Goal: Contribute content: Contribute content

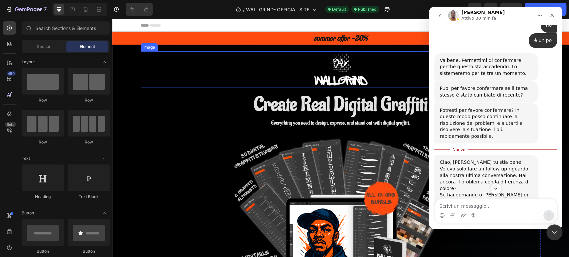
scroll to position [652, 0]
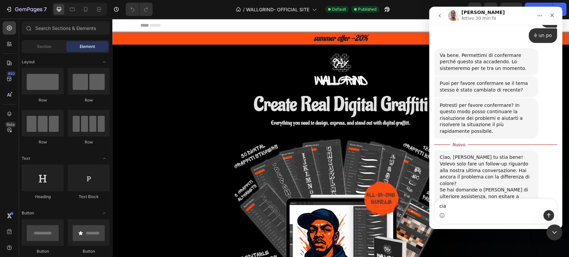
type textarea "ciao"
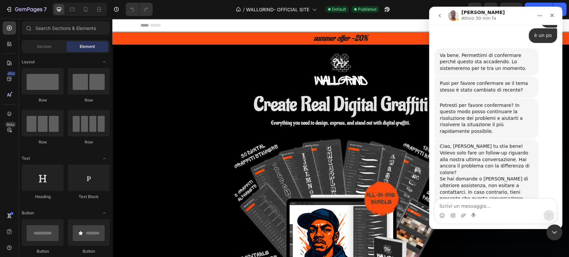
scroll to position [661, 0]
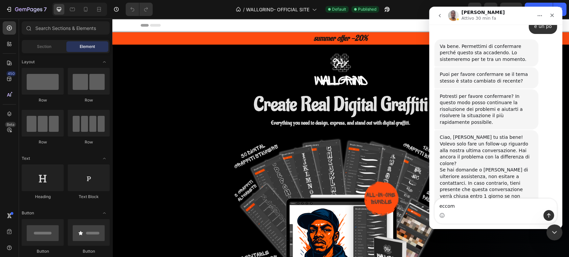
type textarea "eccomi"
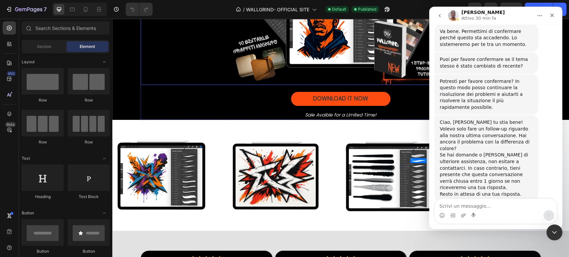
scroll to position [216, 0]
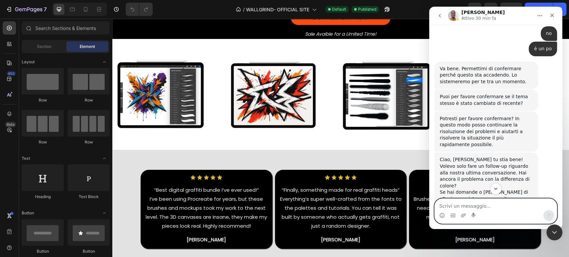
scroll to position [639, 0]
type textarea "si confermo"
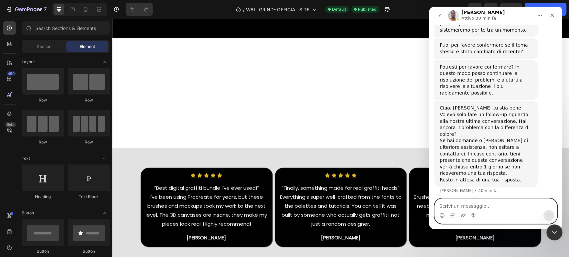
scroll to position [495, 0]
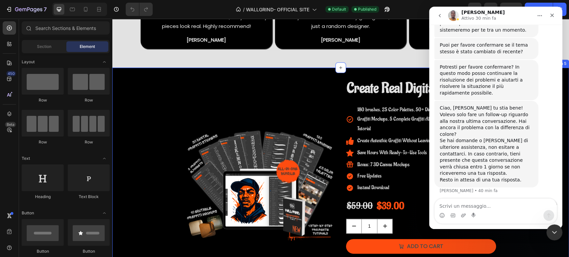
click at [163, 104] on div "Product Images Create Real Digital Graffiti Product Title 180 brushes, 25 Color…" at bounding box center [340, 172] width 457 height 189
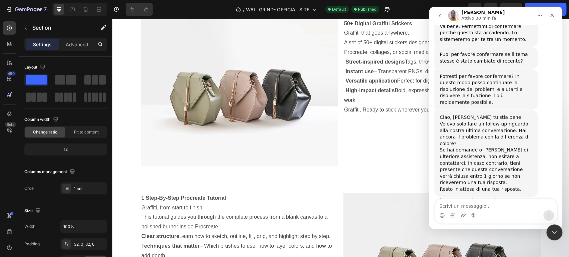
scroll to position [691, 0]
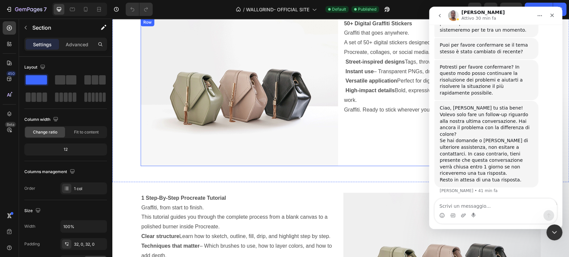
click at [355, 146] on div "50+ Digital Graffiti Stickers Graffiti that goes anywhere. A set of 50+ digital…" at bounding box center [441, 92] width 197 height 148
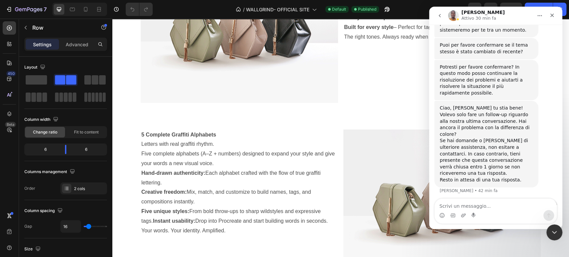
scroll to position [1212, 0]
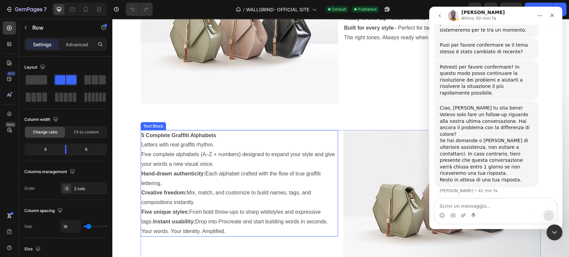
click at [313, 128] on div "5 Complete Graffiti Alphabets Letters with real graffiti rhythm. Five complete …" at bounding box center [340, 207] width 457 height 175
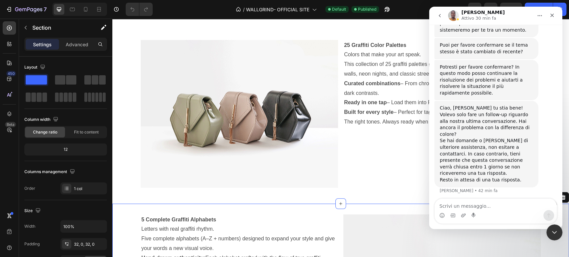
scroll to position [1128, 0]
click at [548, 13] on div "Chiudi" at bounding box center [552, 15] width 12 height 12
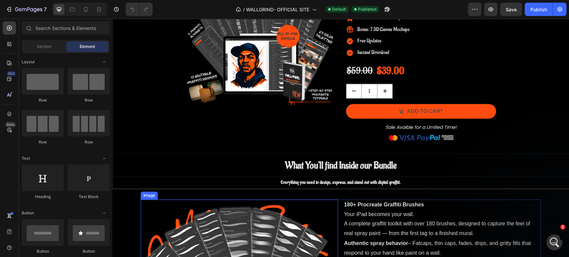
scroll to position [631, 0]
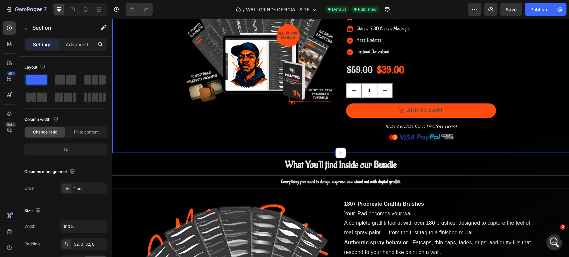
click at [305, 145] on div "Product Images Create Real Digital Graffiti Product Title 180 brushes, 25 Color…" at bounding box center [340, 42] width 457 height 221
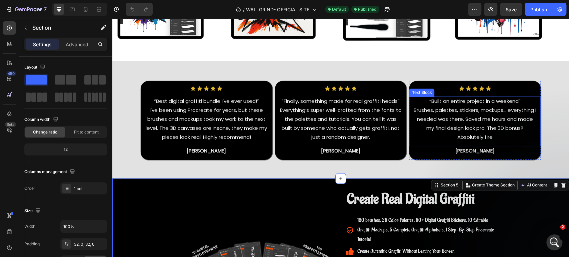
scroll to position [0, 0]
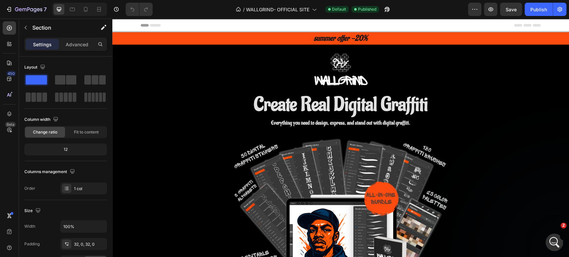
click at [549, 245] on div "Apri il messenger Intercom" at bounding box center [553, 242] width 22 height 22
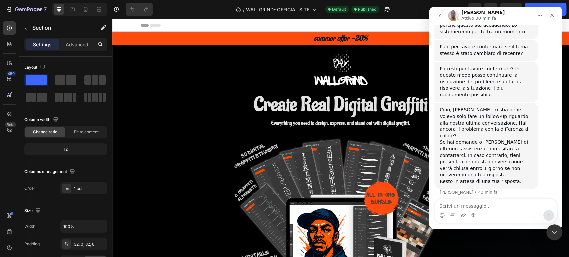
scroll to position [691, 0]
click at [436, 16] on button "go back" at bounding box center [439, 15] width 13 height 13
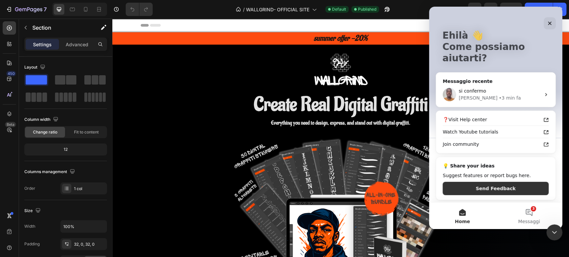
scroll to position [0, 0]
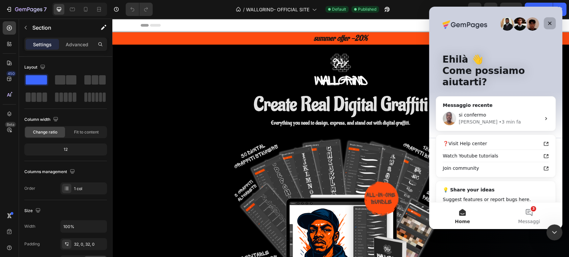
click at [548, 27] on div "Chiudi" at bounding box center [550, 23] width 12 height 12
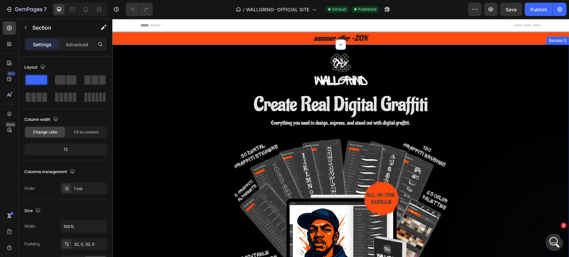
click at [551, 241] on icon "Apri il messenger Intercom" at bounding box center [553, 241] width 11 height 11
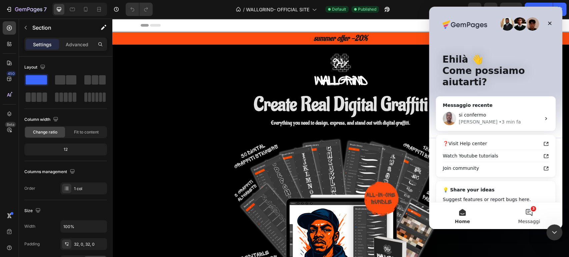
click at [535, 219] on span "Messaggi" at bounding box center [529, 221] width 22 height 5
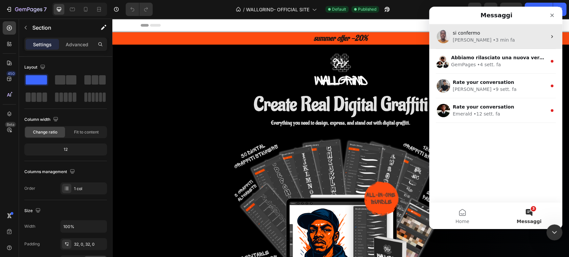
click at [494, 45] on div "si confermo [PERSON_NAME] • 3 min fa" at bounding box center [495, 36] width 133 height 25
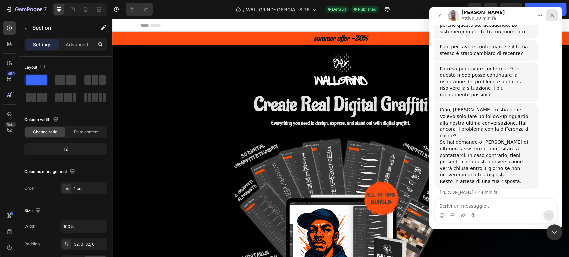
scroll to position [691, 0]
click at [543, 15] on button "Home" at bounding box center [539, 15] width 13 height 13
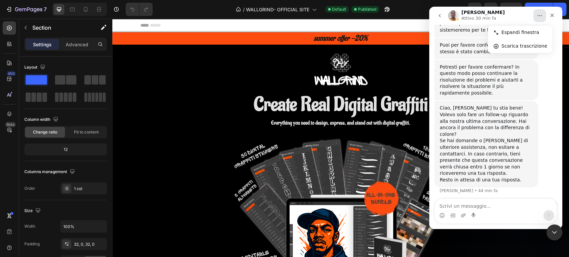
click at [479, 200] on div "ciao • 4 min fa" at bounding box center [495, 207] width 123 height 15
click at [538, 13] on icon "Home" at bounding box center [539, 15] width 5 height 5
click at [527, 29] on div "Espandi finestra" at bounding box center [524, 32] width 46 height 7
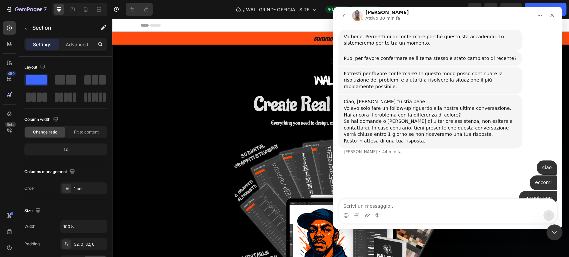
scroll to position [541, 0]
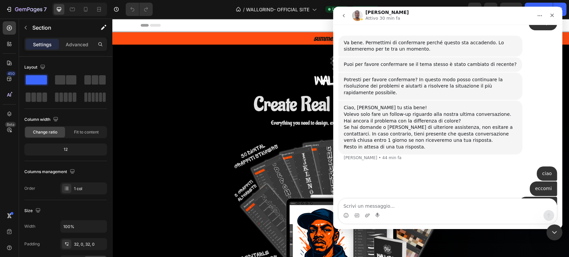
click at [341, 15] on icon "go back" at bounding box center [343, 15] width 5 height 5
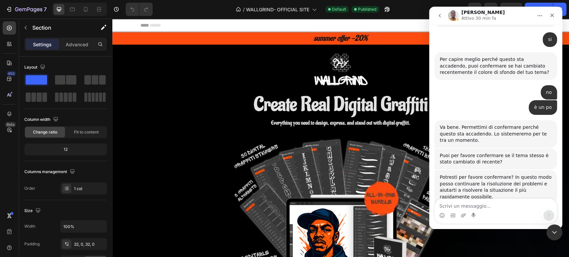
scroll to position [0, 0]
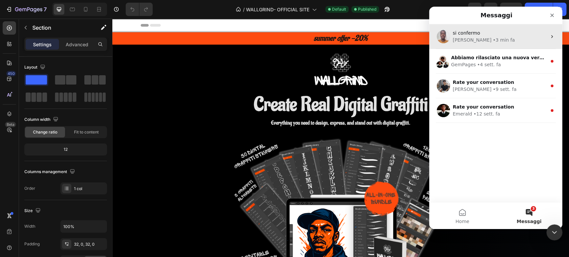
click at [502, 47] on div "si confermo [PERSON_NAME] • 3 min fa" at bounding box center [495, 36] width 133 height 25
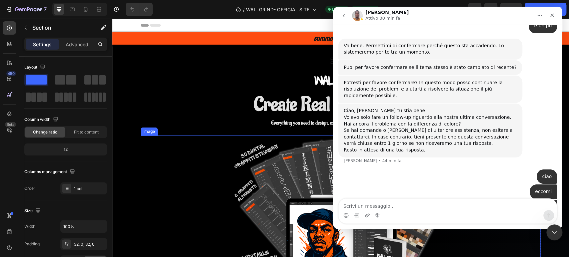
scroll to position [541, 0]
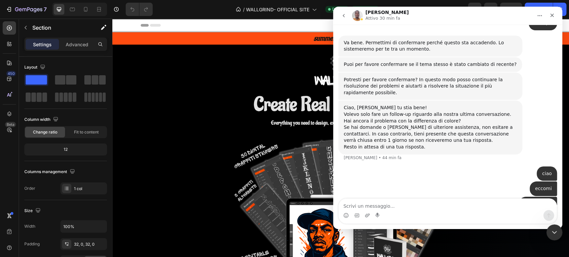
click at [351, 16] on div "Messenger Intercom" at bounding box center [344, 15] width 14 height 13
click at [346, 15] on icon "go back" at bounding box center [343, 15] width 5 height 5
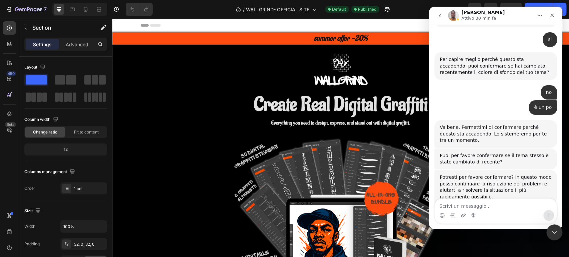
scroll to position [0, 0]
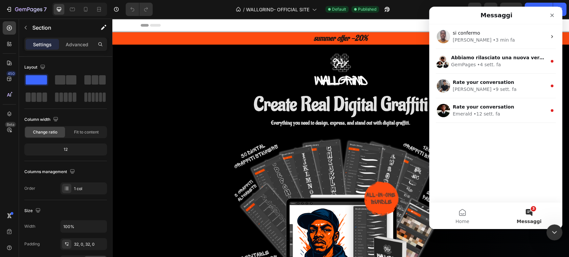
click at [462, 196] on div "si confermo [PERSON_NAME] • 3 min fa Abbiamo rilasciato una nuova versione 7.5!…" at bounding box center [495, 113] width 133 height 178
click at [459, 207] on button "Home" at bounding box center [462, 216] width 67 height 27
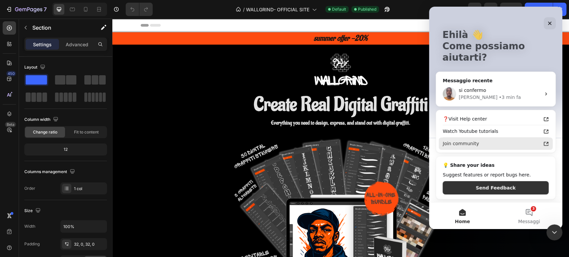
scroll to position [24, 0]
click at [539, 215] on button "3 Messaggi" at bounding box center [529, 216] width 67 height 27
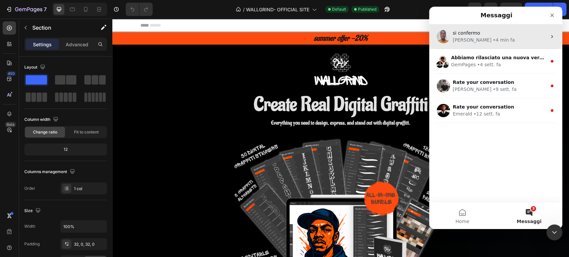
click at [498, 47] on div "si confermo [PERSON_NAME] • 4 min fa" at bounding box center [495, 36] width 133 height 25
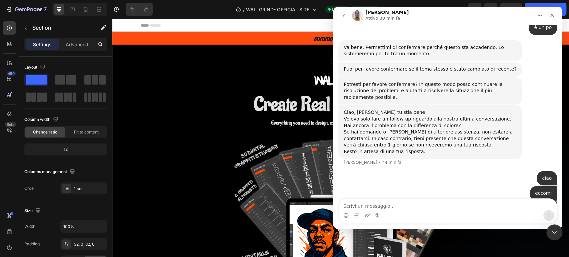
scroll to position [541, 0]
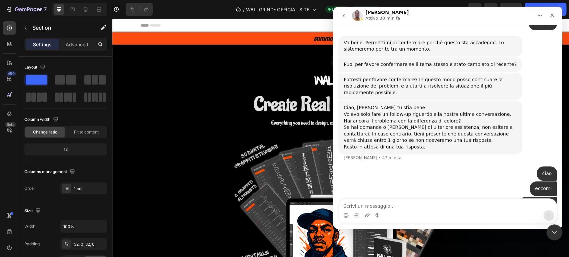
click at [339, 18] on button "go back" at bounding box center [343, 15] width 13 height 13
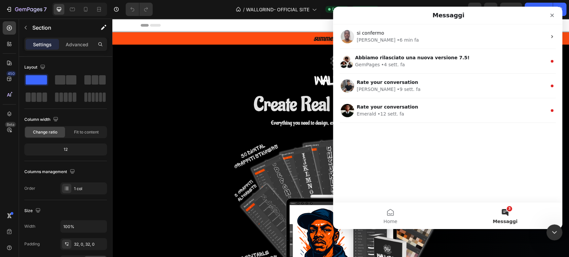
scroll to position [0, 0]
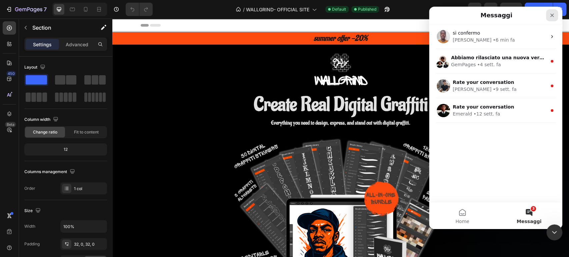
click at [555, 15] on div "Chiudi" at bounding box center [552, 15] width 12 height 12
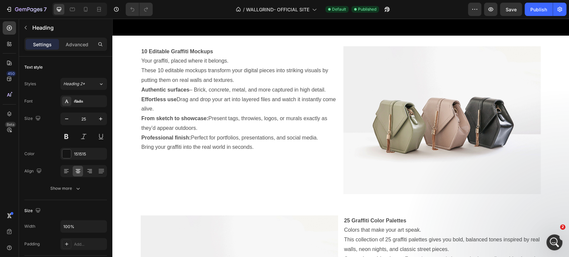
scroll to position [1088, 0]
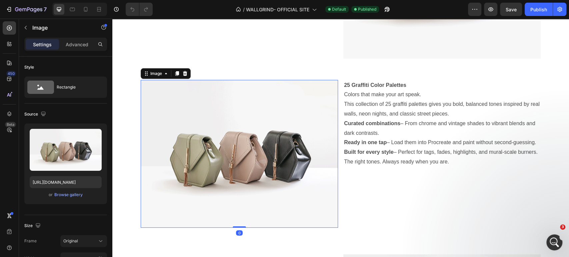
click at [293, 156] on img at bounding box center [239, 154] width 197 height 148
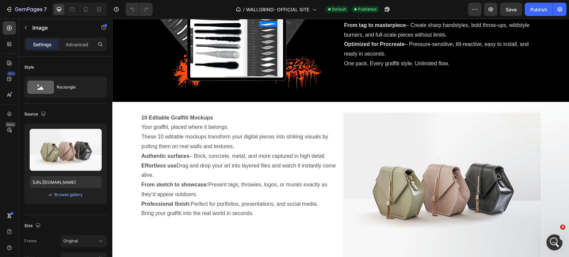
scroll to position [886, 0]
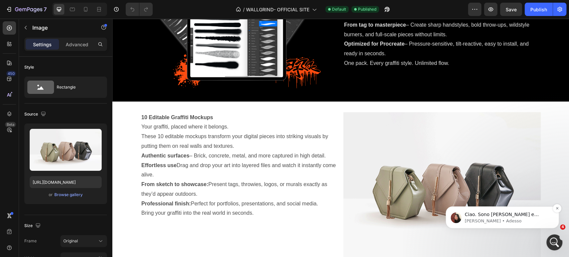
click at [478, 218] on p "[PERSON_NAME] • Adesso" at bounding box center [508, 221] width 86 height 6
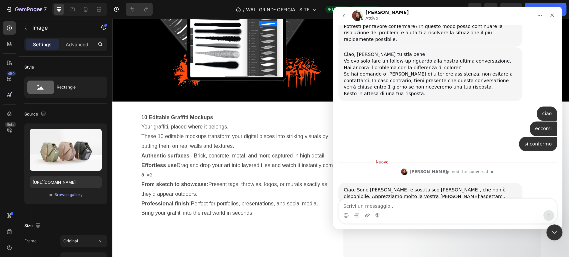
scroll to position [619, 0]
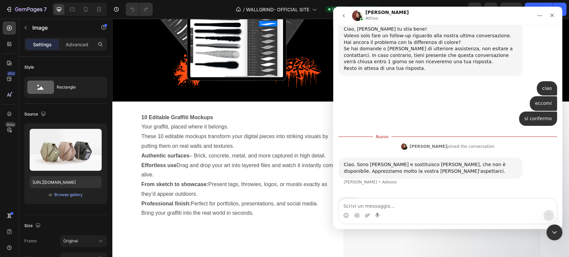
drag, startPoint x: 476, startPoint y: 202, endPoint x: 475, endPoint y: 212, distance: 10.1
click at [475, 212] on div "Messenger Intercom" at bounding box center [448, 211] width 218 height 25
type textarea "ok"
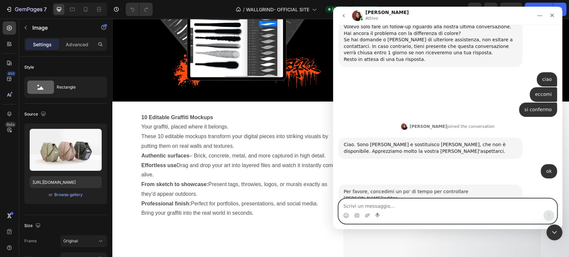
scroll to position [662, 0]
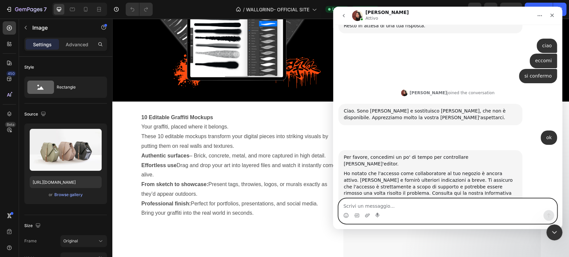
click at [421, 205] on textarea "Scrivi un messaggio..." at bounding box center [448, 204] width 218 height 11
type textarea "ok"
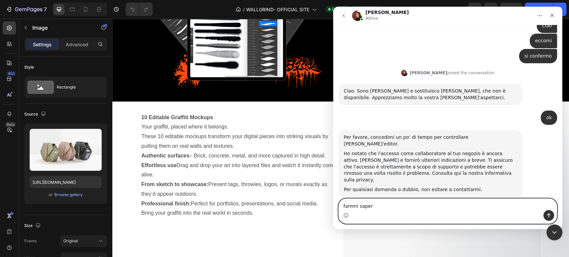
type textarea "fammi sapere"
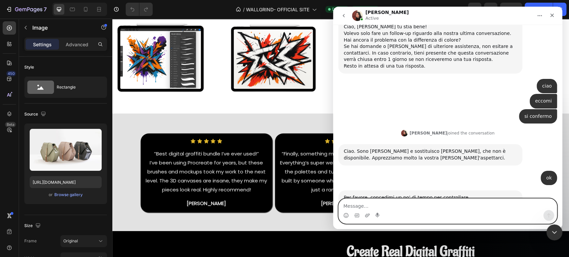
scroll to position [716, 0]
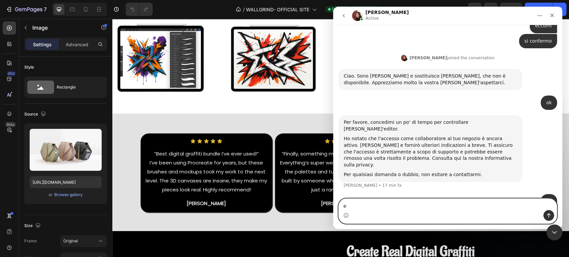
type textarea "ei"
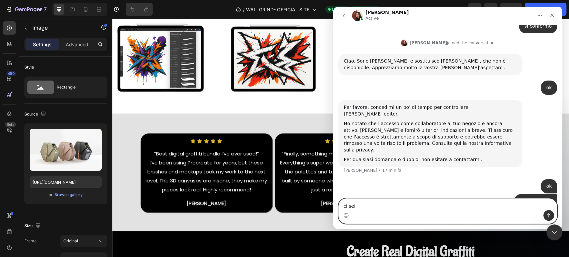
type textarea "ci sei?"
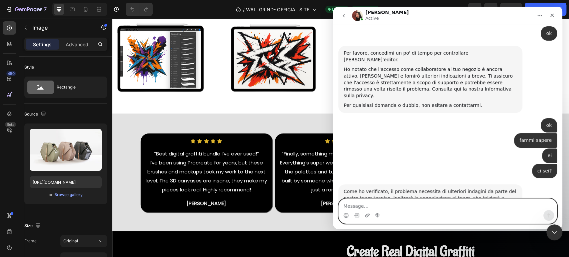
scroll to position [786, 0]
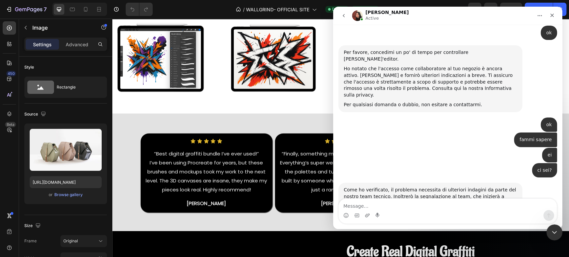
click at [404, 187] on div "Come ho verificato, il problema necessita di ulteriori indagini da parte del no…" at bounding box center [430, 203] width 173 height 33
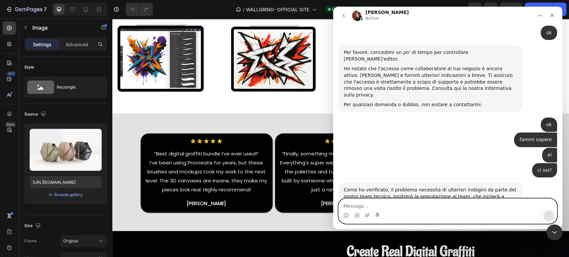
click at [370, 204] on textarea "Message…" at bounding box center [448, 204] width 218 height 11
type textarea "ma [PERSON_NAME] è il problema?"
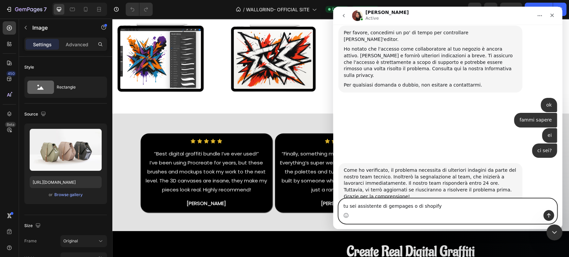
type textarea "tu sei assistente di gempages o di shopify?"
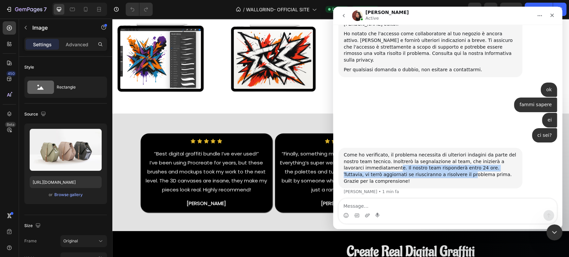
drag, startPoint x: 376, startPoint y: 133, endPoint x: 427, endPoint y: 147, distance: 52.3
click at [427, 148] on div "Come ho verificato, il problema necessita di ulteriori indagini da parte del no…" at bounding box center [430, 168] width 184 height 41
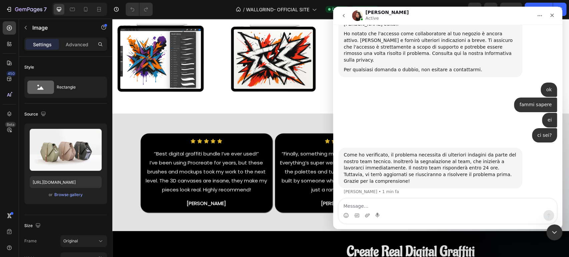
click at [448, 201] on div "ma [PERSON_NAME] è il problema? • 1 min fa" at bounding box center [447, 208] width 219 height 15
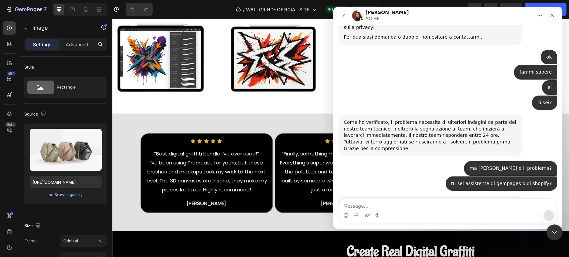
click at [404, 200] on div "Sono un agente GemPages e so che i colori di sfondo su Editor e Live Page sono …" at bounding box center [430, 210] width 173 height 20
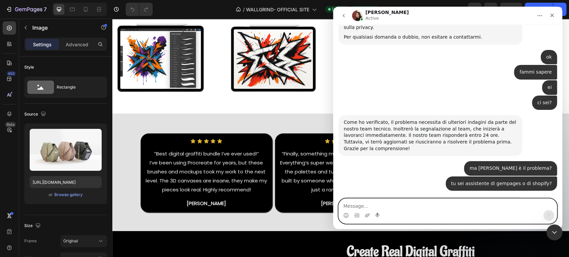
click at [378, 204] on textarea "Message…" at bounding box center [448, 204] width 218 height 11
type textarea "ok grazie mille"
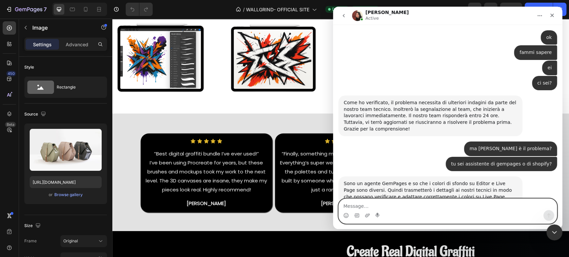
scroll to position [874, 0]
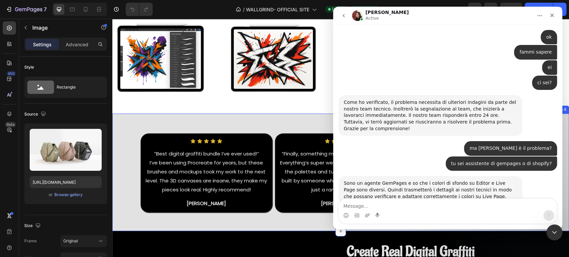
click at [287, 226] on div "Icon Icon Icon Icon Icon Icon List “Best digital graffiti bundle I’ve ever used…" at bounding box center [340, 174] width 457 height 109
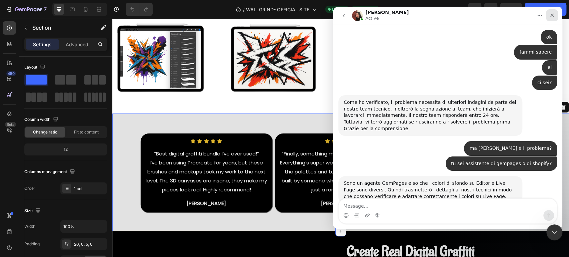
click at [556, 13] on div "Chiudi" at bounding box center [552, 15] width 12 height 12
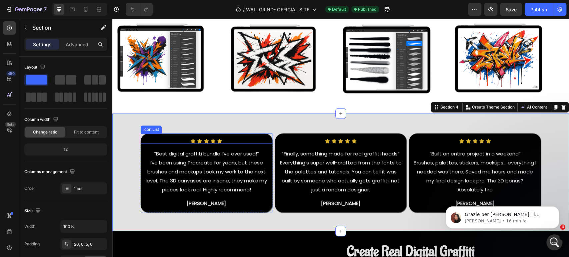
scroll to position [161, 0]
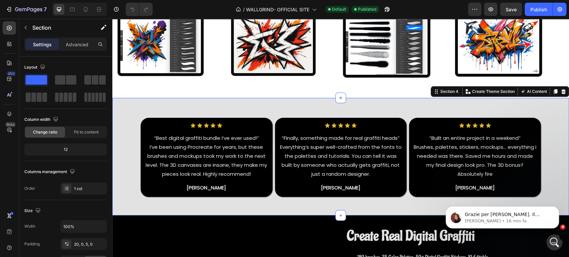
click at [290, 207] on div "Icon Icon Icon Icon Icon Icon List “Best digital graffiti bundle I’ve ever used…" at bounding box center [340, 159] width 457 height 109
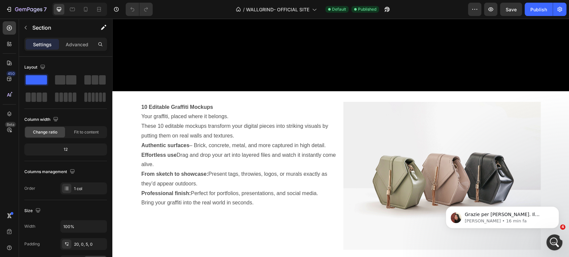
scroll to position [1077, 0]
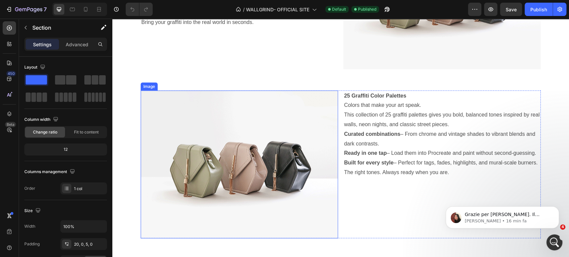
click at [272, 184] on img at bounding box center [239, 165] width 197 height 148
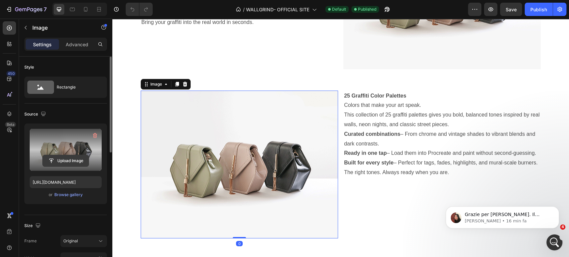
click at [68, 160] on input "file" at bounding box center [66, 160] width 46 height 11
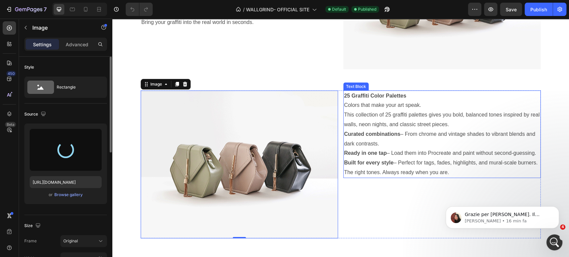
click at [422, 187] on div "25 Graffiti Color Palettes Colors that make your art speak. This collection of …" at bounding box center [441, 165] width 197 height 148
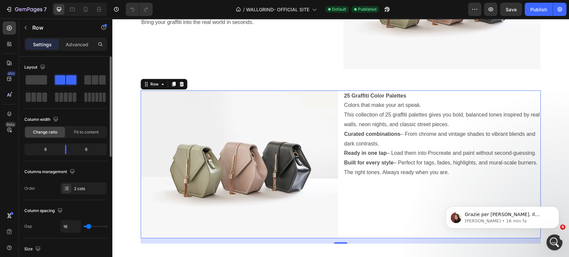
click at [552, 85] on div "Image 25 Graffiti Color Palettes Colors that make your art speak. This collecti…" at bounding box center [340, 167] width 457 height 175
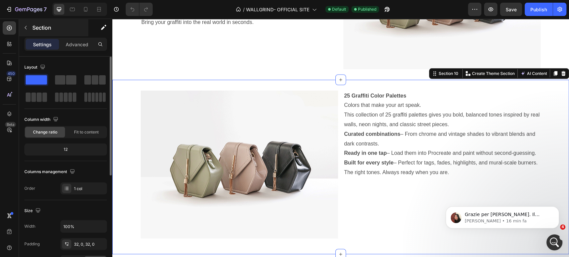
click at [32, 30] on div "Section" at bounding box center [53, 27] width 69 height 17
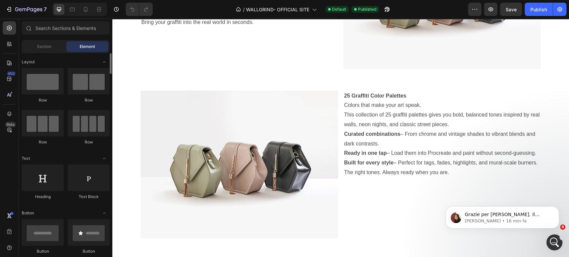
scroll to position [0, 0]
click at [209, 175] on img at bounding box center [239, 165] width 197 height 148
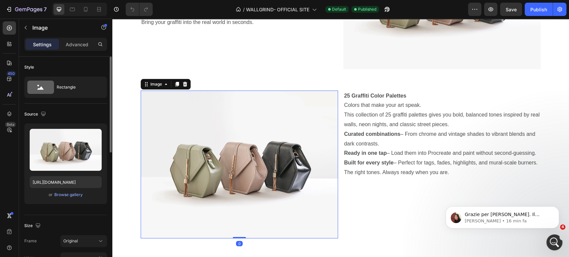
click at [66, 190] on div "Upload Image [URL][DOMAIN_NAME] or Browse gallery" at bounding box center [65, 164] width 83 height 81
click at [67, 198] on button "Browse gallery" at bounding box center [68, 195] width 29 height 7
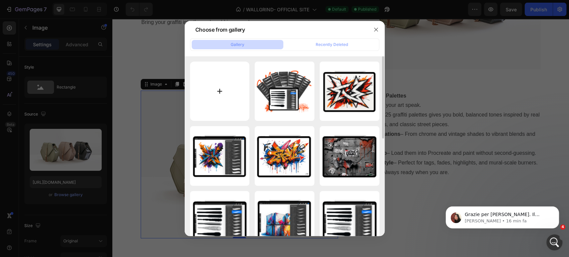
click at [225, 91] on input "file" at bounding box center [220, 92] width 60 height 60
type input "C:\fakepath\Built for digital walls. (21).png"
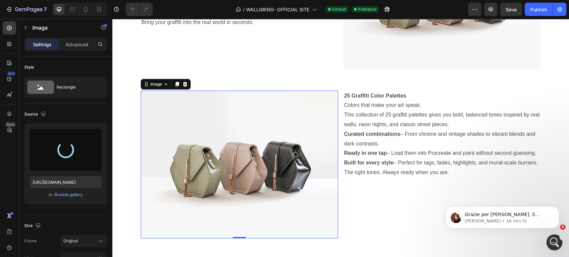
type input "[URL][DOMAIN_NAME]"
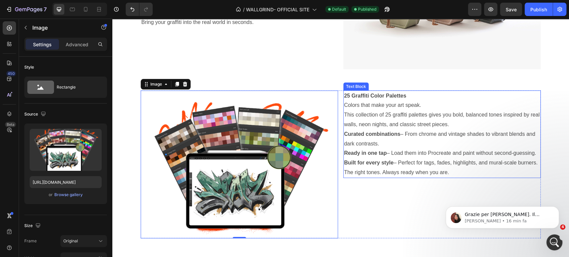
click at [378, 195] on div "25 Graffiti Color Palettes Colors that make your art speak. This collection of …" at bounding box center [441, 165] width 197 height 148
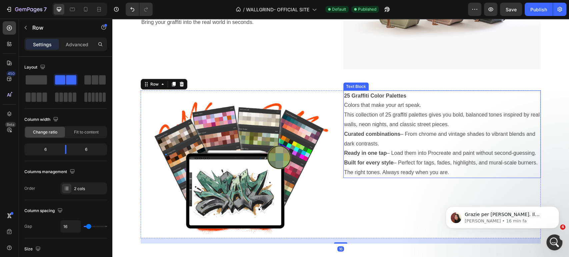
click at [420, 88] on div "Image 25 Graffiti Color Palettes Colors that make your art speak. This collecti…" at bounding box center [340, 167] width 457 height 175
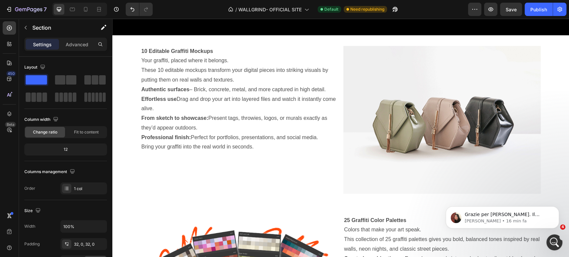
scroll to position [1092, 0]
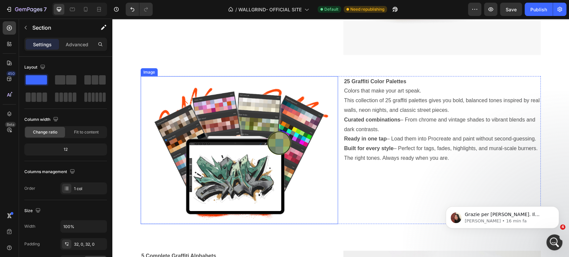
click at [263, 138] on img at bounding box center [239, 150] width 197 height 148
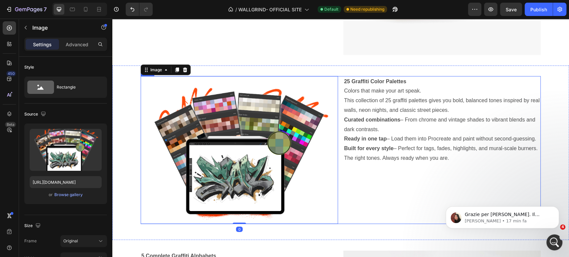
click at [432, 189] on div "25 Graffiti Color Palettes Colors that make your art speak. This collection of …" at bounding box center [441, 150] width 197 height 148
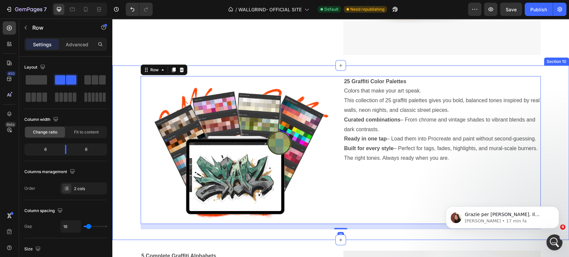
click at [384, 236] on div "Image 25 Graffiti Color Palettes Colors that make your art speak. This collecti…" at bounding box center [340, 153] width 457 height 175
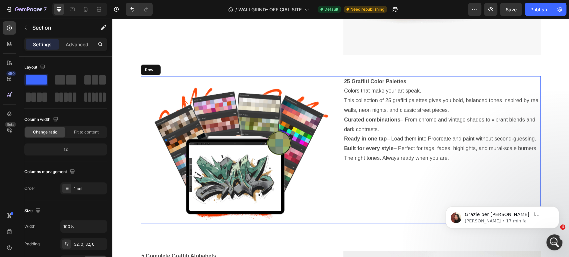
click at [373, 214] on div "25 Graffiti Color Palettes Colors that make your art speak. This collection of …" at bounding box center [441, 150] width 197 height 148
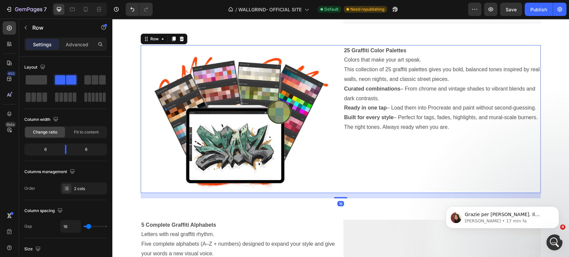
scroll to position [1122, 0]
click at [507, 10] on span "Save" at bounding box center [511, 10] width 11 height 6
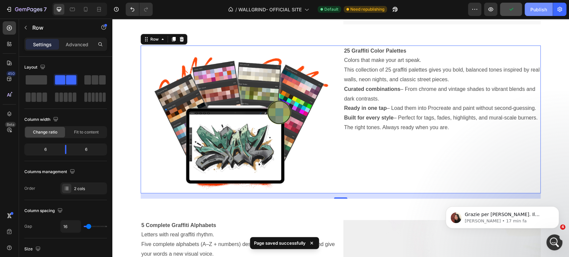
click at [537, 7] on div "Publish" at bounding box center [538, 9] width 17 height 7
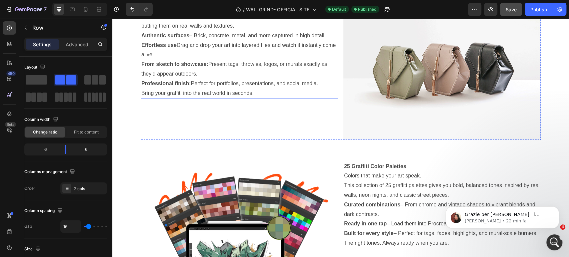
scroll to position [1091, 0]
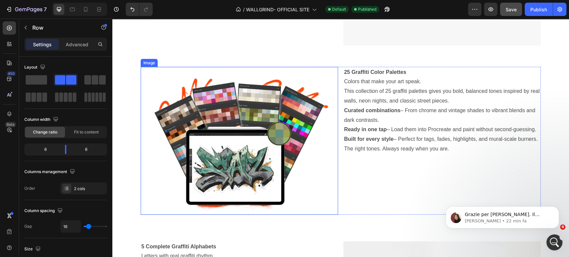
click at [272, 128] on img at bounding box center [239, 141] width 197 height 148
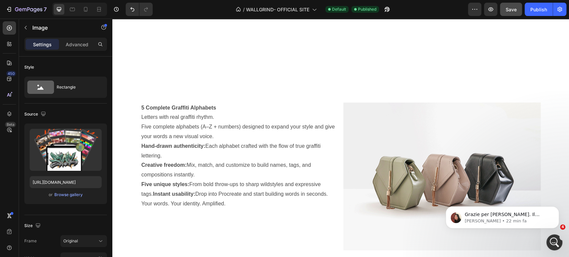
scroll to position [1334, 0]
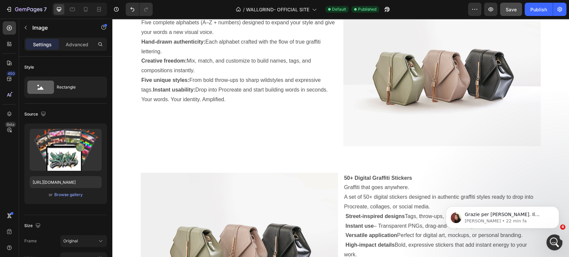
click at [272, 128] on div "5 Complete Graffiti Alphabets Letters with real graffiti rhythm. Five complete …" at bounding box center [239, 72] width 197 height 148
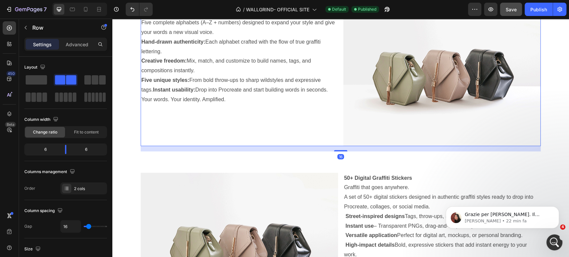
scroll to position [1347, 0]
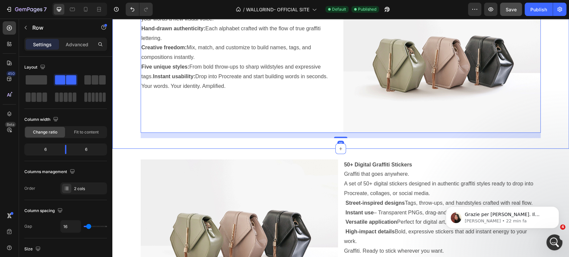
click at [274, 147] on div "5 Complete Graffiti Alphabets Letters with real graffiti rhythm. Five complete …" at bounding box center [340, 61] width 457 height 175
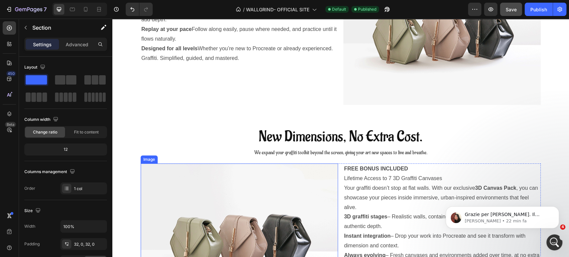
scroll to position [1844, 0]
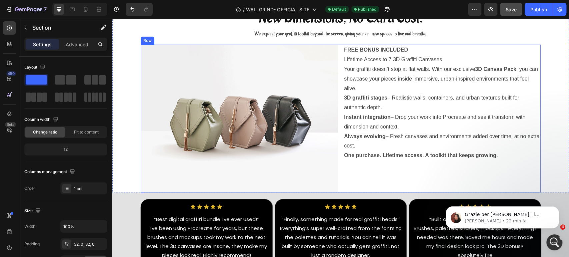
click at [447, 178] on div "FREE BONUS INCLUDED Lifetime Access to 7 3D Graffiti Canvases Your graffiti doe…" at bounding box center [441, 119] width 197 height 148
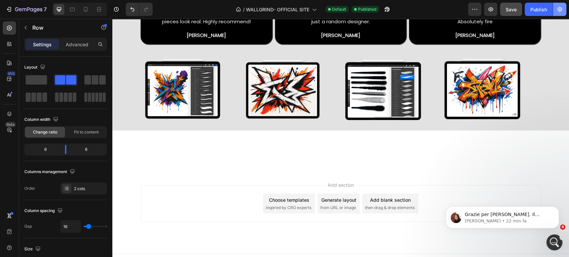
scroll to position [1785, 0]
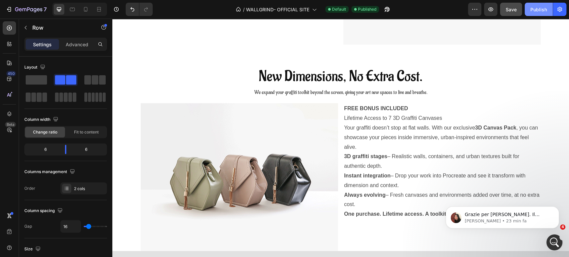
click at [539, 10] on div "Publish" at bounding box center [538, 9] width 17 height 7
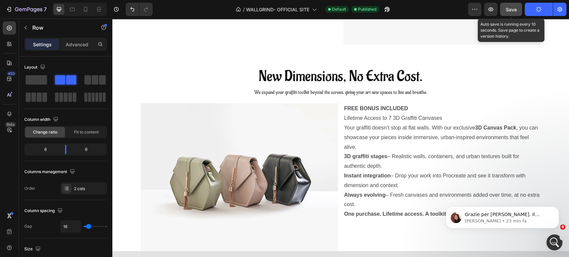
click at [513, 9] on span "Save" at bounding box center [511, 10] width 11 height 6
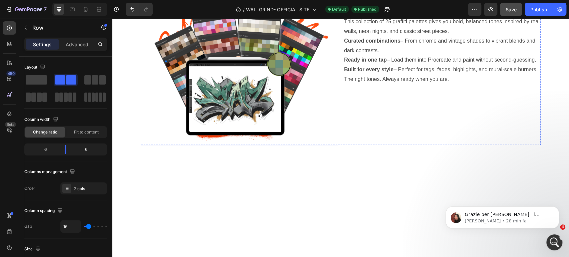
scroll to position [1024, 0]
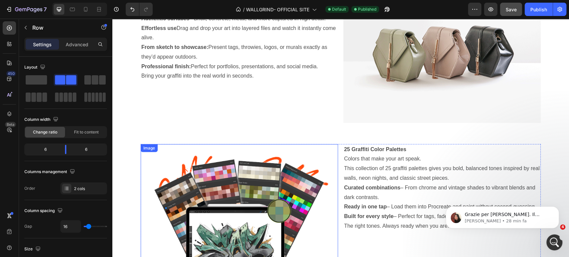
drag, startPoint x: 276, startPoint y: 134, endPoint x: 288, endPoint y: 119, distance: 19.1
click at [277, 131] on div "10 Editable Graffiti Mockups Your graffiti, placed where it belongs. These 10 e…" at bounding box center [340, 123] width 457 height 2228
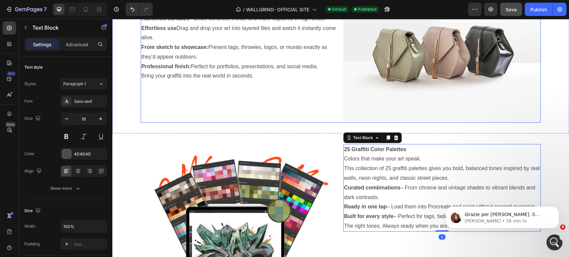
click at [266, 94] on div "10 Editable Graffiti Mockups Your graffiti, placed where it belongs. These 10 e…" at bounding box center [239, 49] width 197 height 148
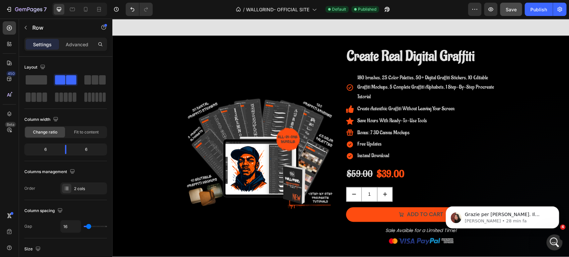
scroll to position [515, 0]
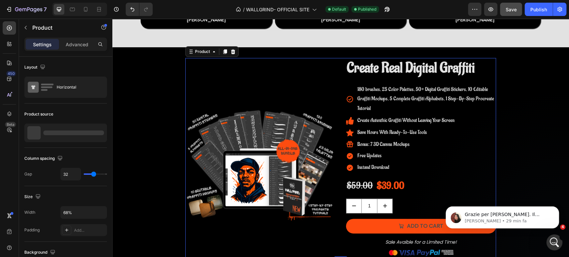
drag, startPoint x: 266, startPoint y: 94, endPoint x: 214, endPoint y: 101, distance: 52.4
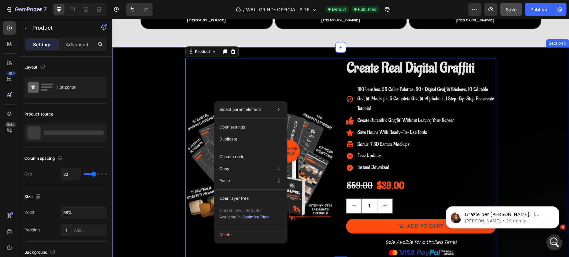
click at [148, 154] on div "Product Images Create Real Digital Graffiti Product Title 180 brushes, 25 Color…" at bounding box center [340, 158] width 457 height 200
